Goal: Information Seeking & Learning: Learn about a topic

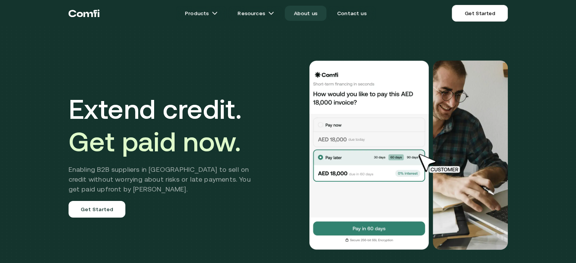
click at [310, 11] on link "About us" at bounding box center [306, 13] width 42 height 15
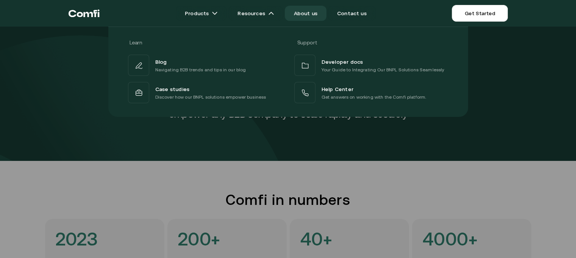
click at [68, 83] on div "Learn Support Blog Navigating B2B trends and tips in our blog Developer docs Yo…" at bounding box center [288, 69] width 576 height 96
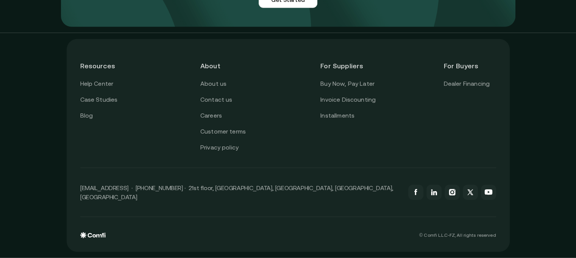
scroll to position [706, 0]
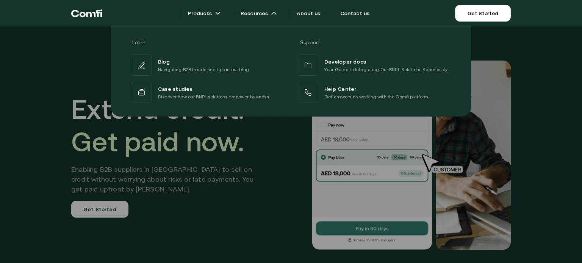
click at [567, 63] on div "Learn Support Blog Navigating B2B trends and tips in our blog Developer docs Yo…" at bounding box center [291, 69] width 582 height 96
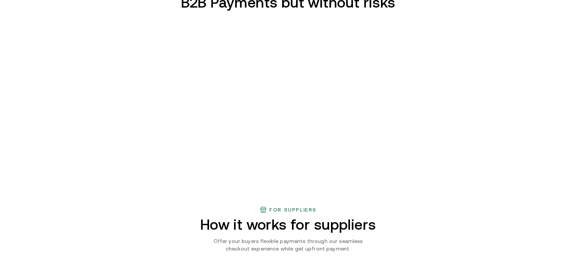
scroll to position [386, 0]
